Goal: Check status: Check status

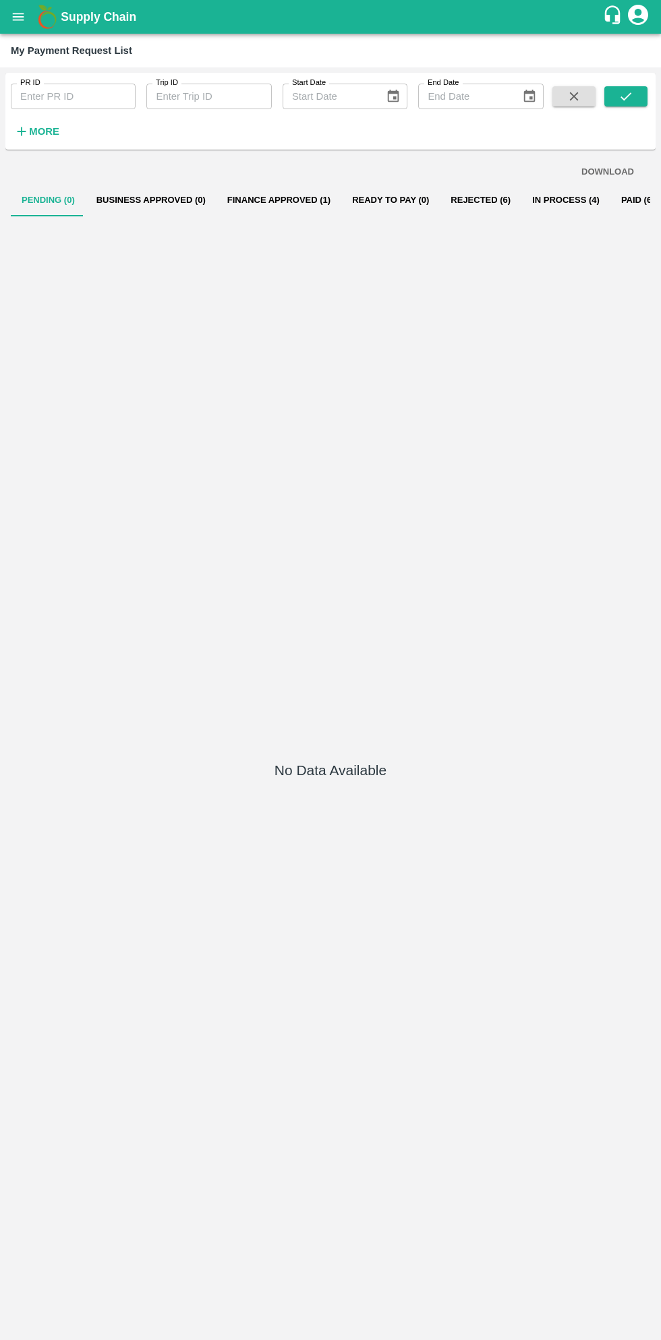
click at [21, 17] on icon "open drawer" at bounding box center [18, 16] width 11 height 7
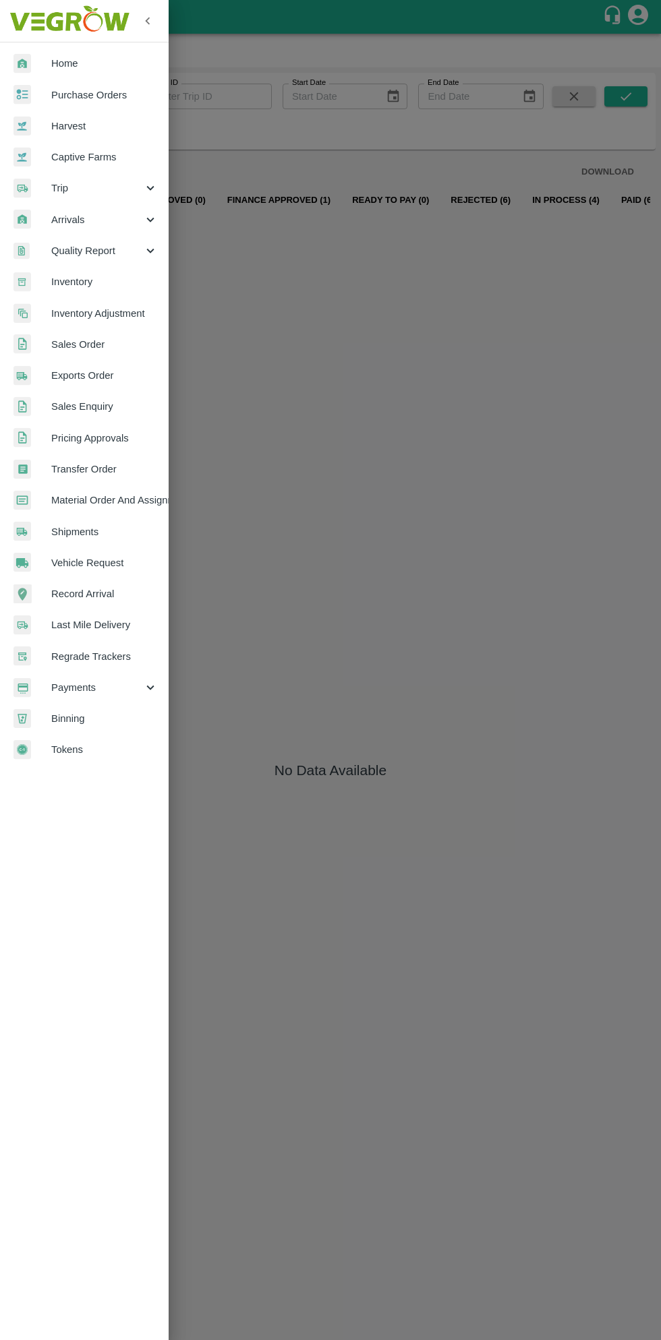
click at [92, 685] on span "Payments" at bounding box center [97, 687] width 92 height 15
click at [137, 716] on span "My Payment Requests" at bounding box center [110, 718] width 96 height 15
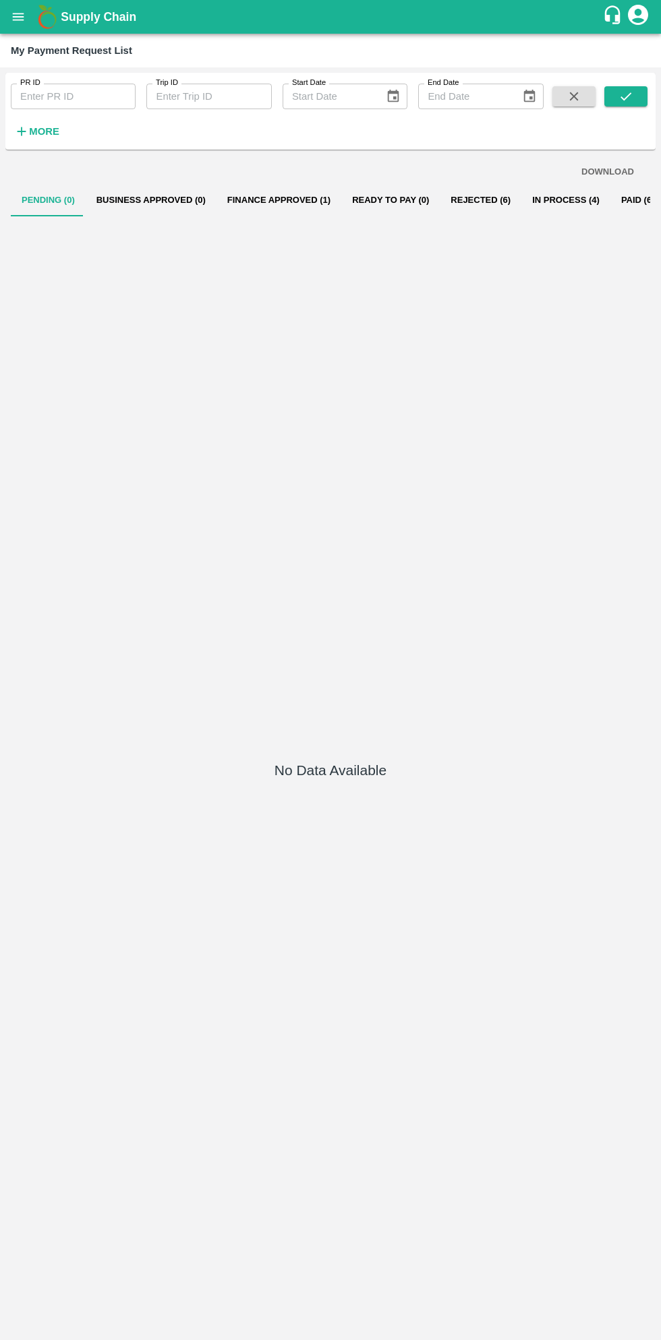
click at [260, 200] on button "Finance Approved (1)" at bounding box center [278, 200] width 125 height 32
click at [444, 191] on button "Rejected (6)" at bounding box center [480, 200] width 82 height 32
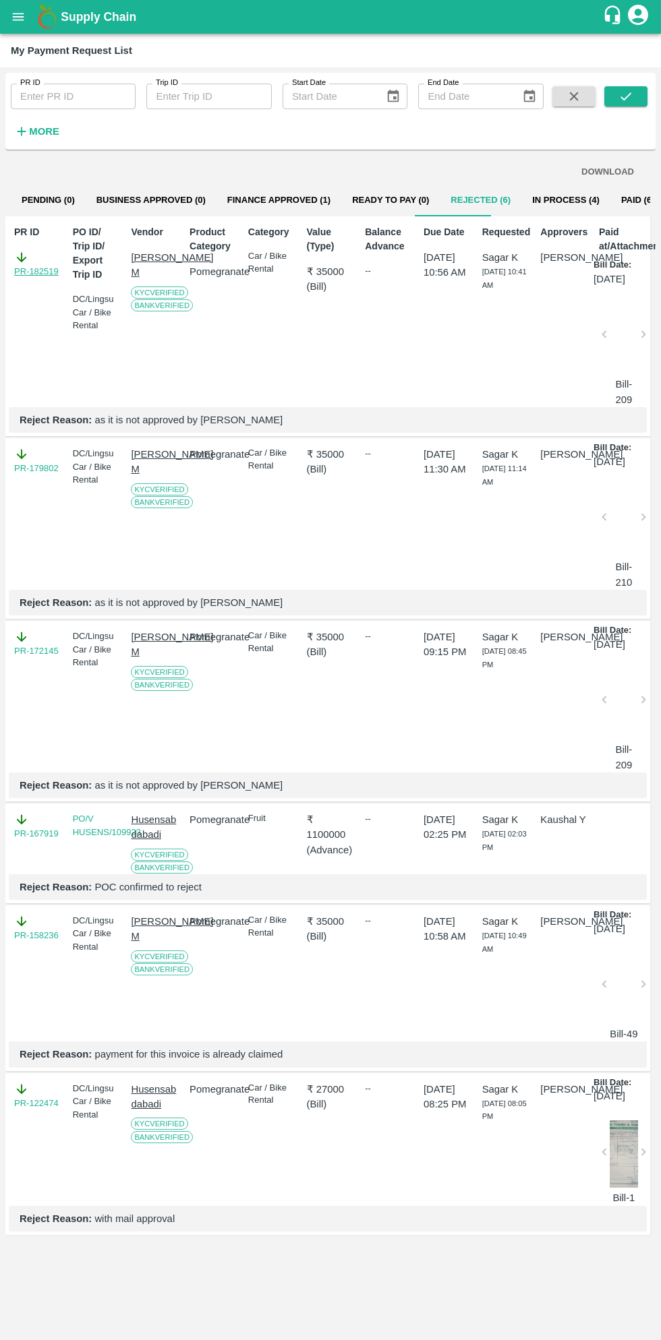
click at [51, 273] on link "PR-182519" at bounding box center [36, 271] width 44 height 13
click at [47, 475] on link "PR-179802" at bounding box center [36, 468] width 44 height 13
click at [534, 199] on button "In Process (4)" at bounding box center [565, 200] width 89 height 32
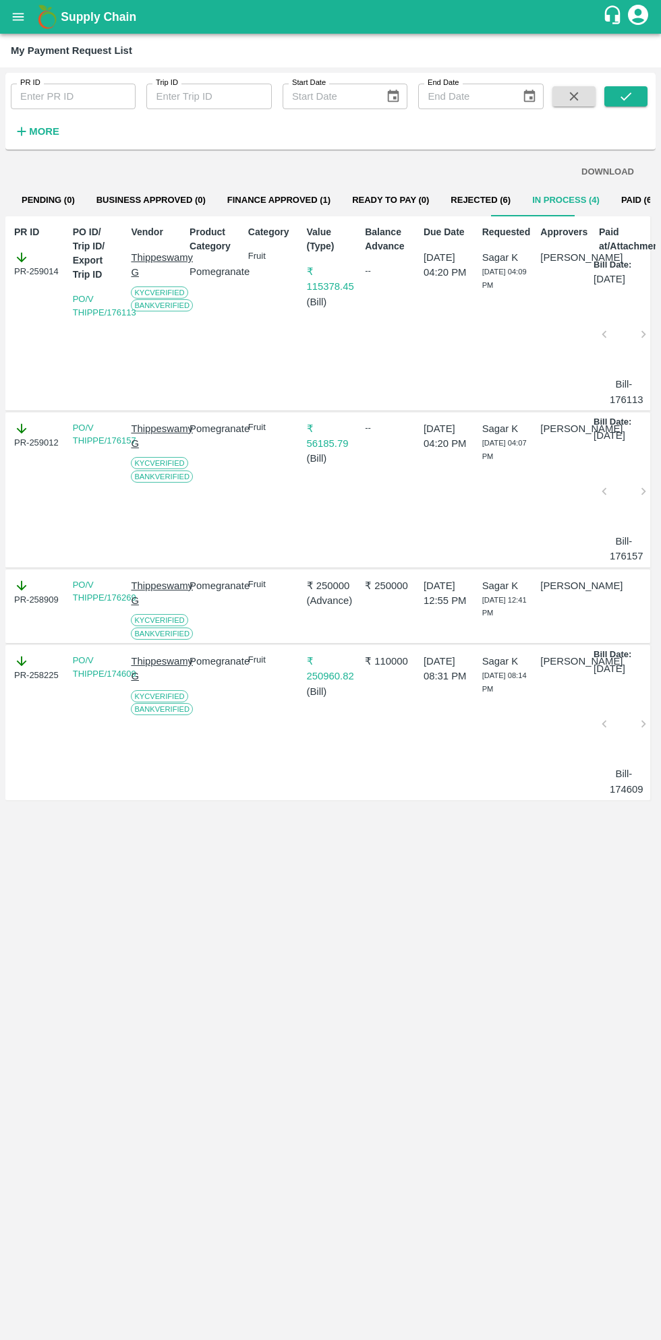
click at [25, 17] on icon "open drawer" at bounding box center [18, 16] width 15 height 15
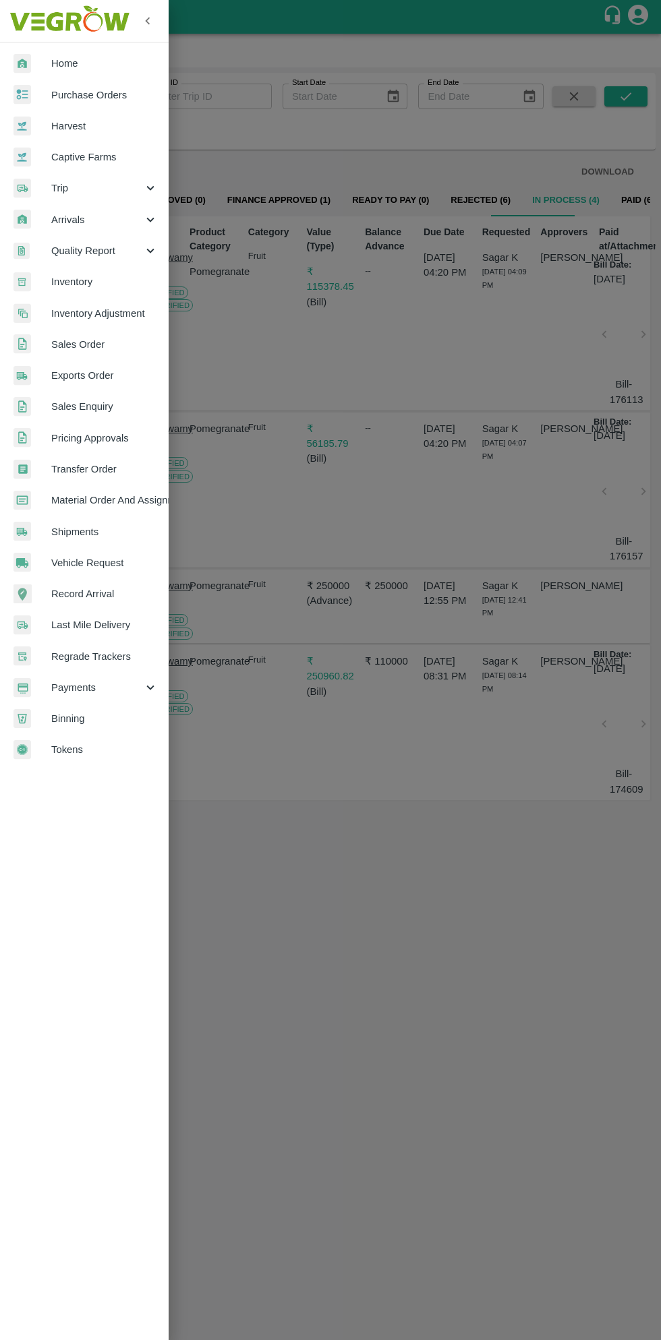
click at [125, 92] on span "Purchase Orders" at bounding box center [104, 95] width 106 height 15
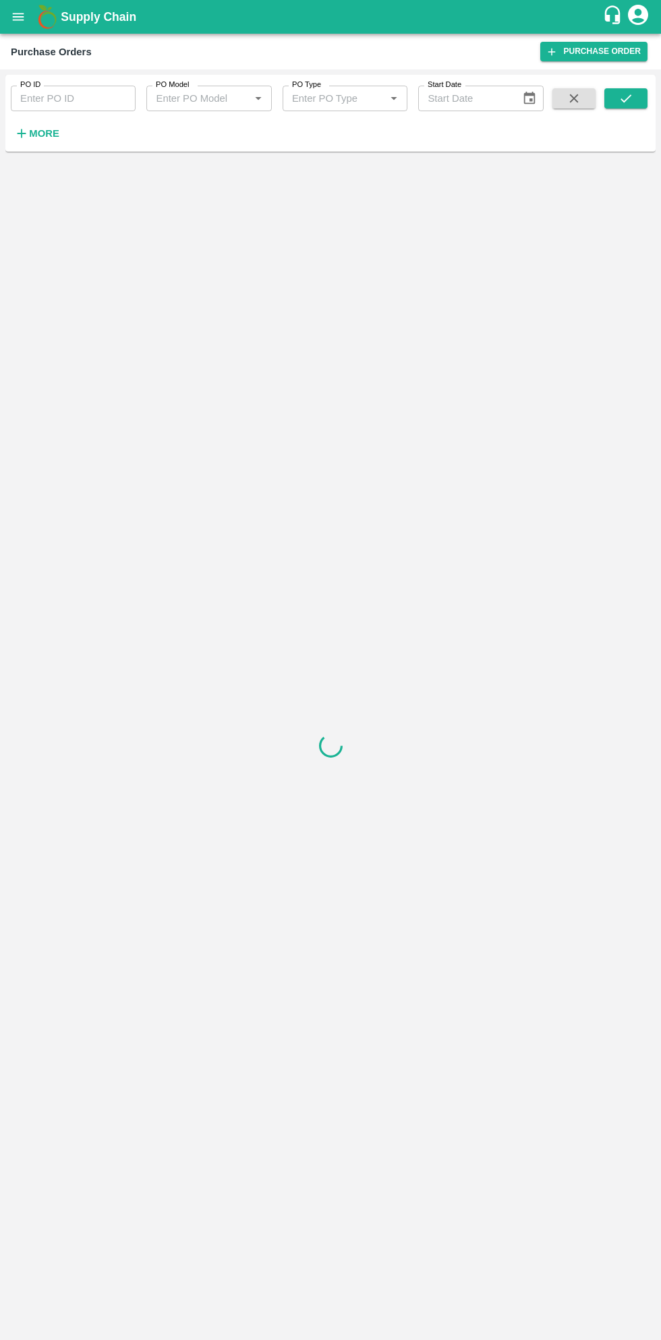
click at [49, 142] on h6 "More" at bounding box center [44, 134] width 30 height 18
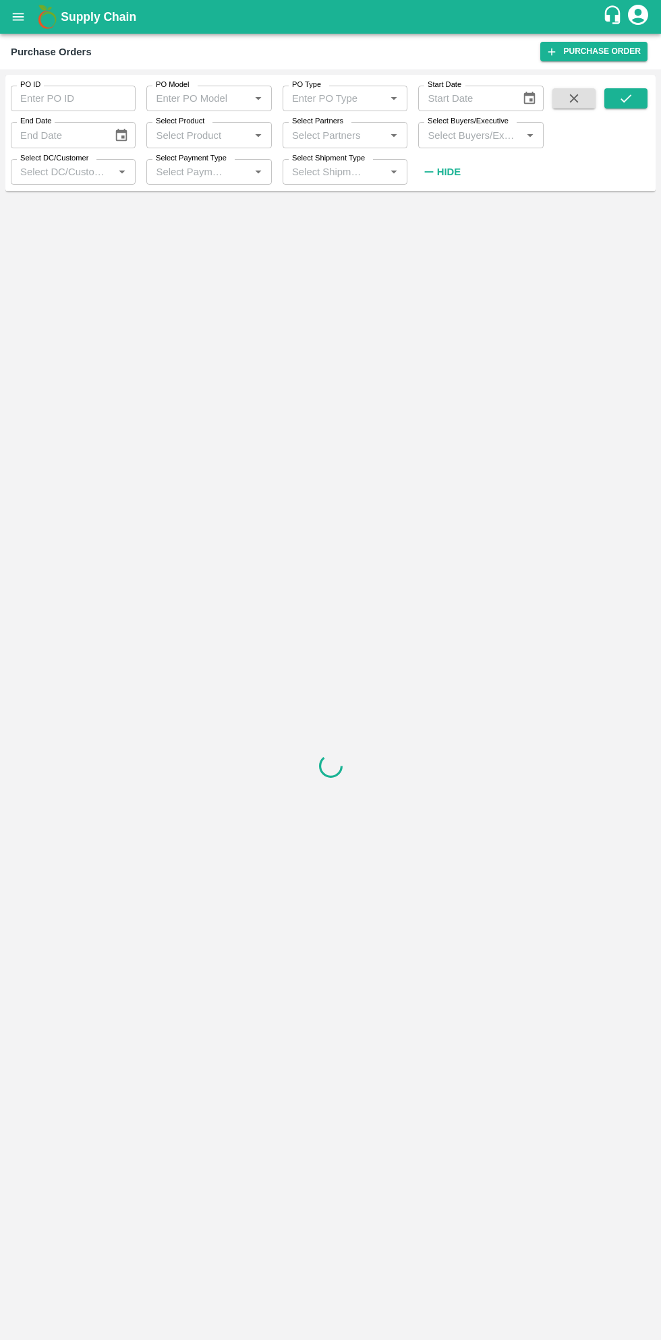
click at [477, 139] on input "Select Buyers/Executive" at bounding box center [469, 135] width 94 height 18
type input "sagar"
click at [453, 216] on input "checkbox" at bounding box center [447, 203] width 27 height 27
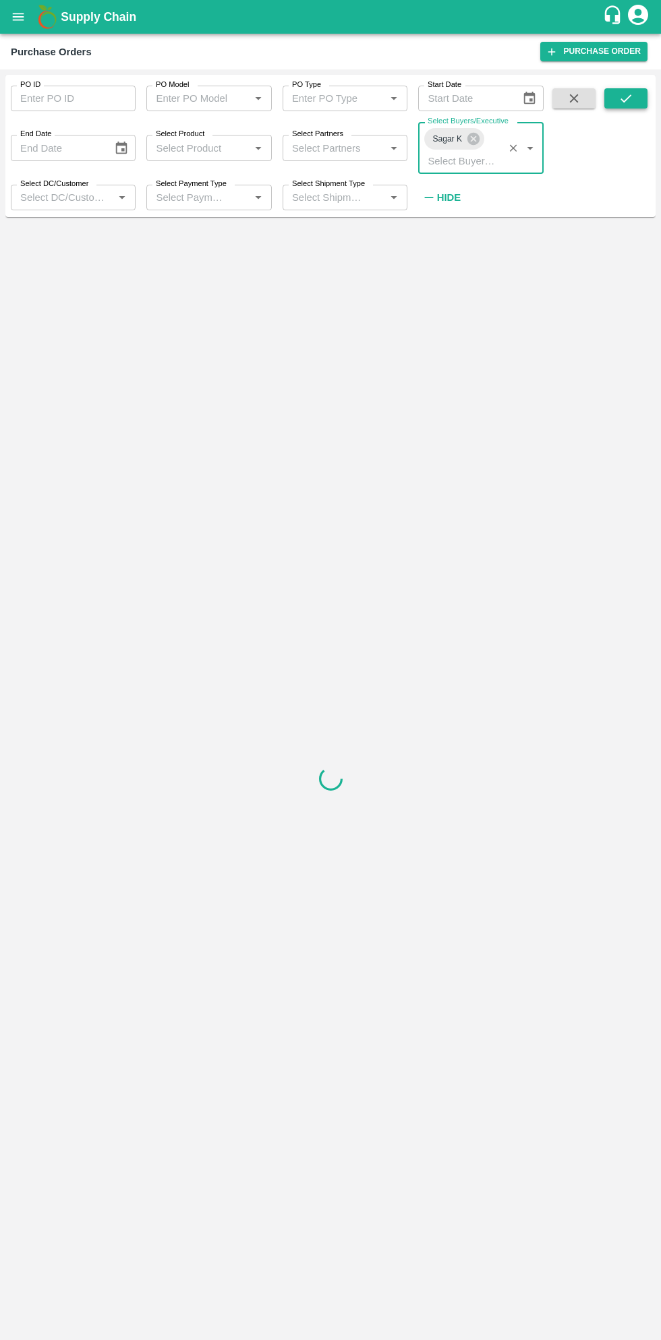
click at [627, 102] on icon "submit" at bounding box center [625, 98] width 15 height 15
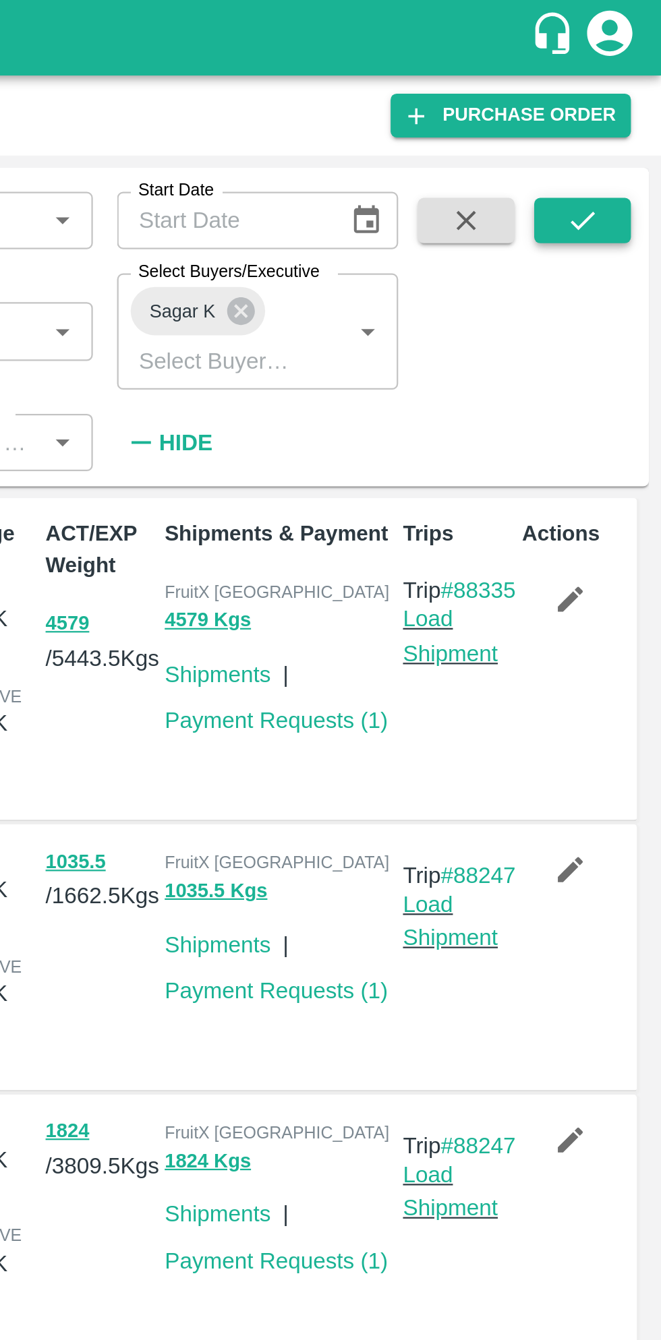
click at [626, 107] on button "submit" at bounding box center [625, 98] width 43 height 20
